Goal: Complete application form

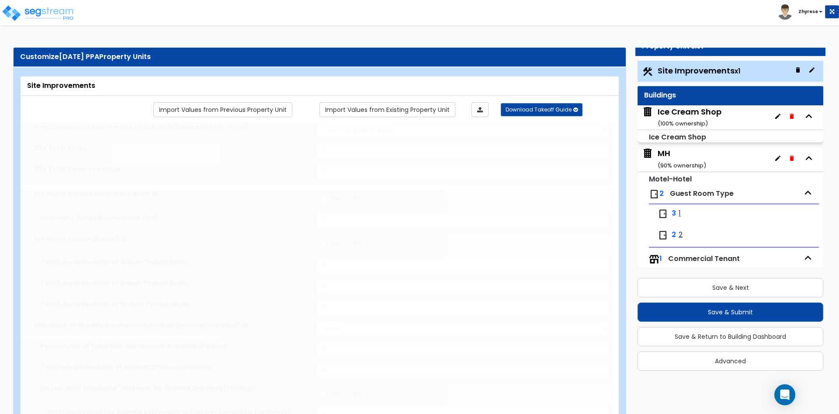
type input "1000"
select select "1"
type input "54"
radio input "true"
type input "32"
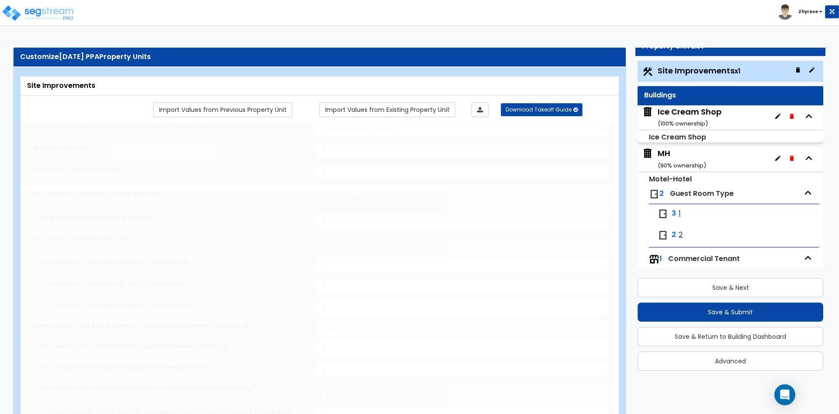
select select "2"
type input "120"
radio input "true"
type input "14"
select select "1"
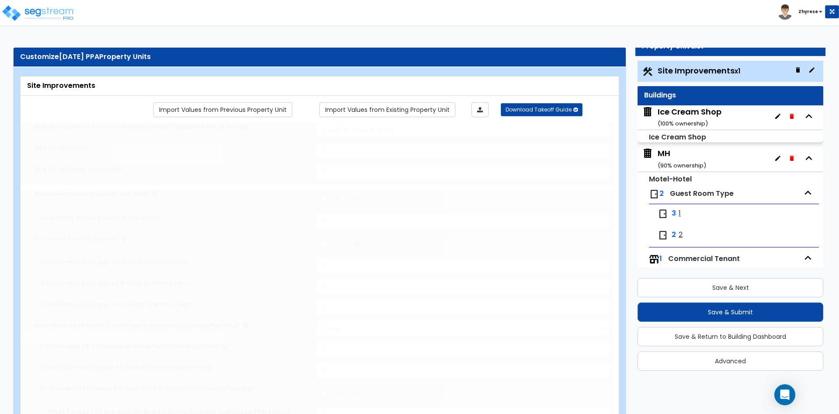
type input "22"
select select "1"
type input "25"
select select "1"
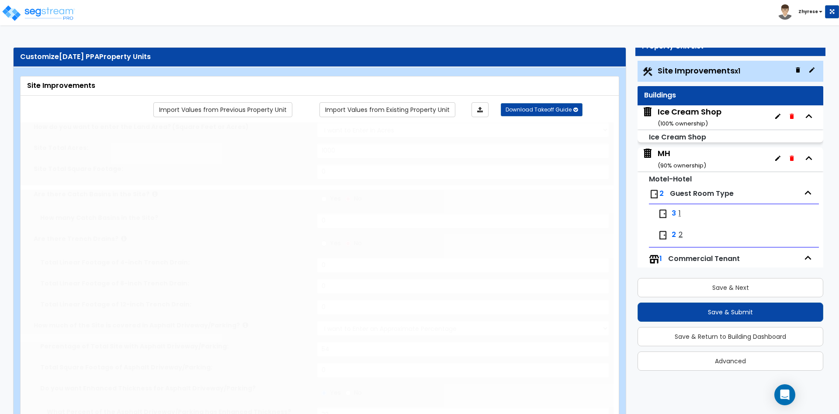
type input "15"
select select "1"
type input "32"
